Goal: Task Accomplishment & Management: Use online tool/utility

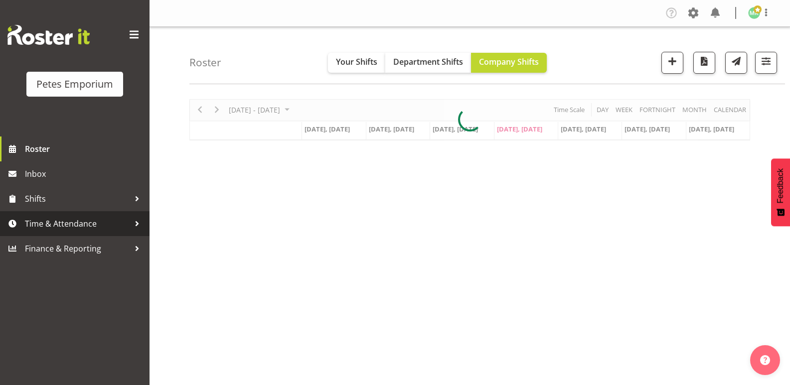
click at [103, 223] on span "Time & Attendance" at bounding box center [77, 223] width 105 height 15
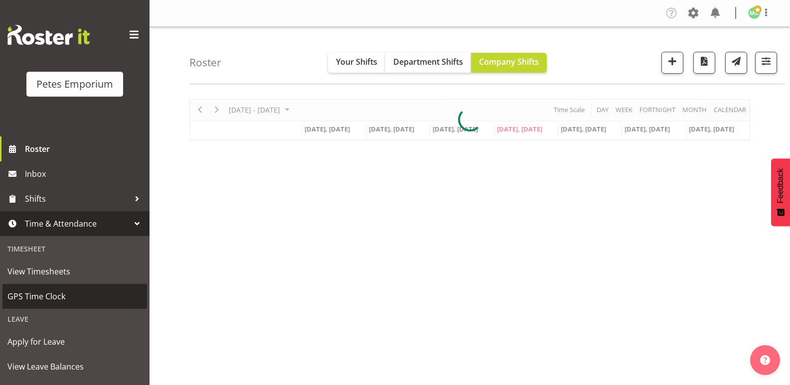
click at [96, 294] on span "GPS Time Clock" at bounding box center [74, 296] width 135 height 15
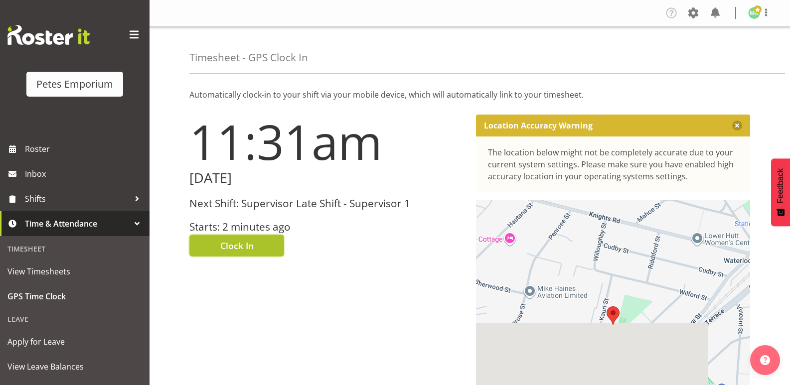
click at [274, 248] on button "Clock In" at bounding box center [236, 246] width 95 height 22
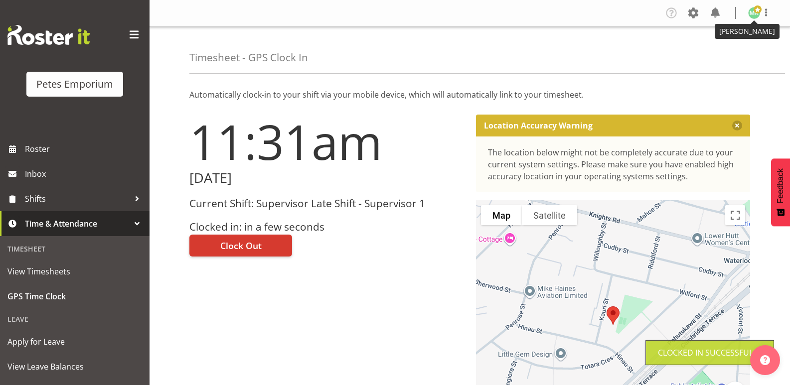
click at [754, 14] on img at bounding box center [754, 13] width 12 height 12
click at [728, 52] on link "Log Out" at bounding box center [725, 52] width 96 height 18
